Goal: Transaction & Acquisition: Book appointment/travel/reservation

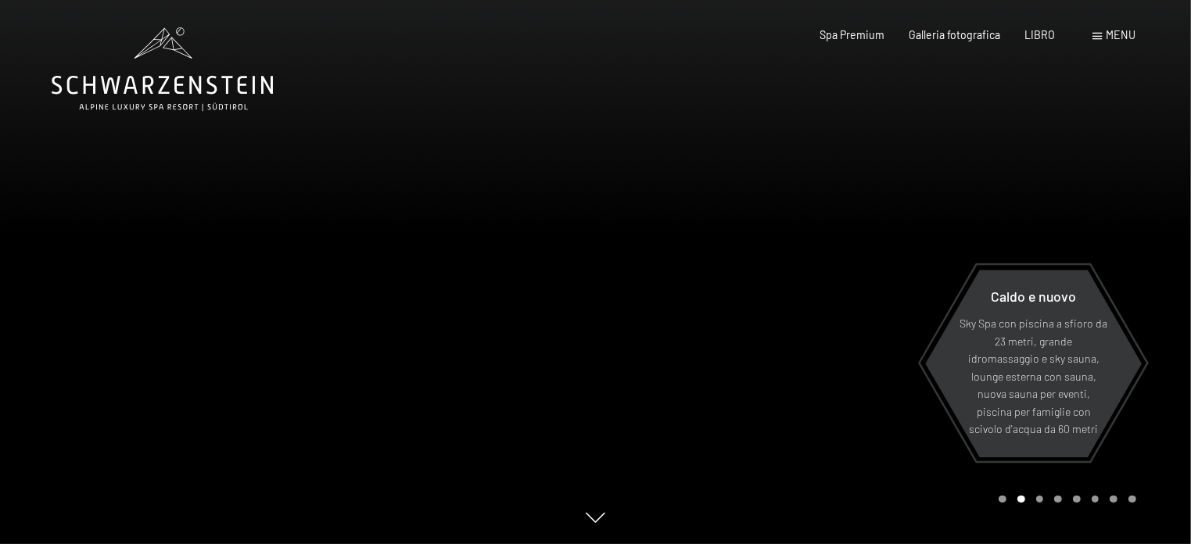
click at [1100, 34] on span at bounding box center [1097, 36] width 9 height 7
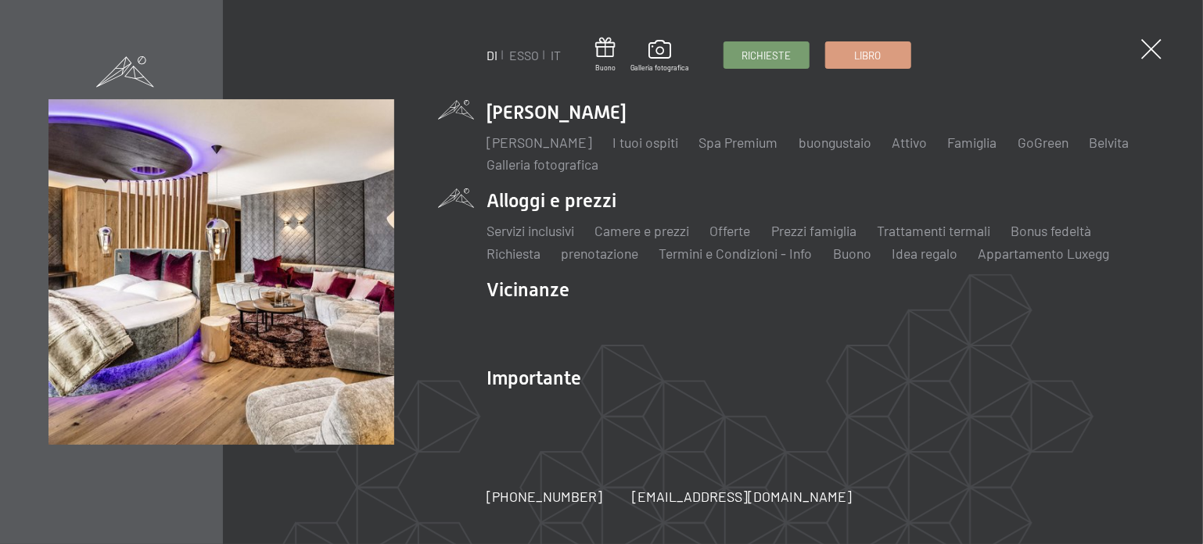
click at [566, 209] on li "Alloggi e prezzi Servizi inclusivi Camere e prezzi Liste Offerte Liste Prezzi f…" at bounding box center [820, 225] width 669 height 75
click at [638, 233] on font "Camere e prezzi" at bounding box center [641, 230] width 95 height 17
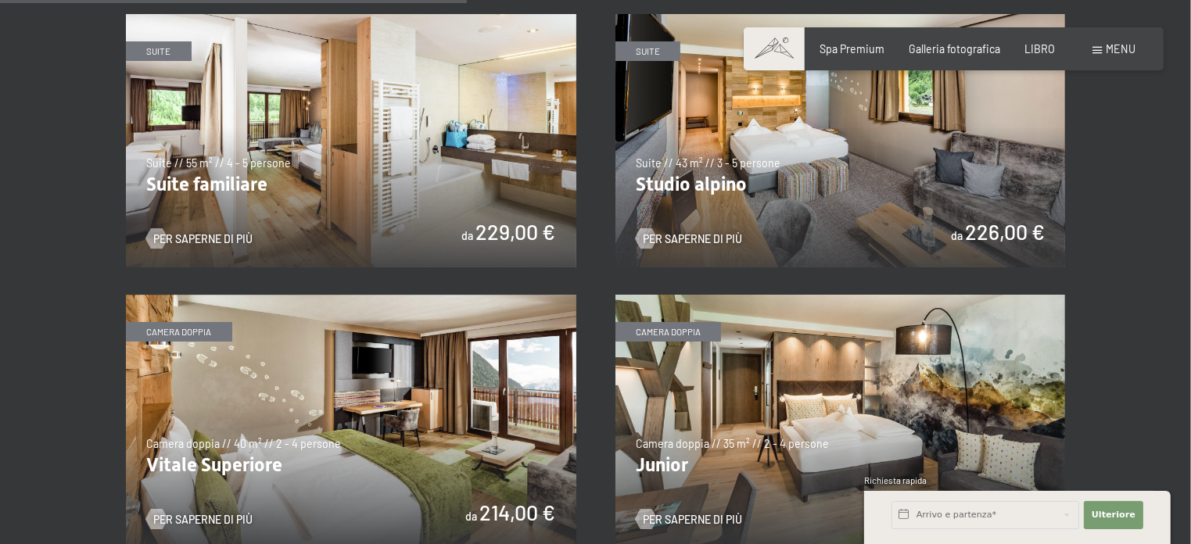
scroll to position [1777, 0]
